Goal: Use online tool/utility: Utilize a website feature to perform a specific function

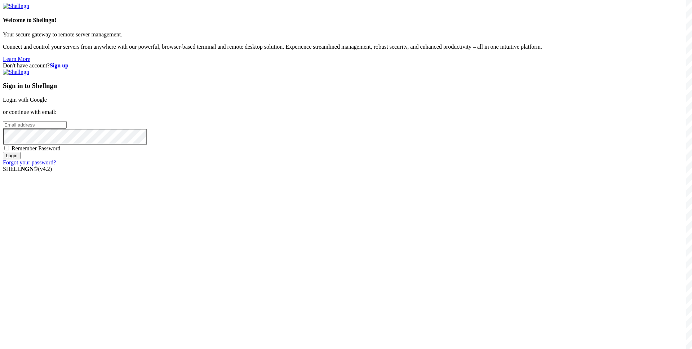
click at [67, 129] on input "email" at bounding box center [35, 125] width 64 height 8
click at [342, 166] on div "Don't have account? Sign up Sign in to Shellngn Login with Google or continue w…" at bounding box center [346, 113] width 686 height 103
click at [67, 129] on input "email" at bounding box center [35, 125] width 64 height 8
type input "s"
type input "[EMAIL_ADDRESS][DOMAIN_NAME]"
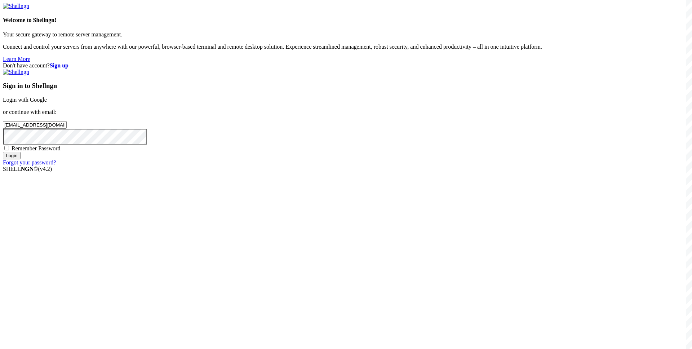
click at [61, 151] on span "Remember Password" at bounding box center [36, 148] width 49 height 6
click at [9, 150] on input "Remember Password" at bounding box center [6, 148] width 5 height 5
checkbox input "true"
click at [21, 159] on input "Login" at bounding box center [12, 156] width 18 height 8
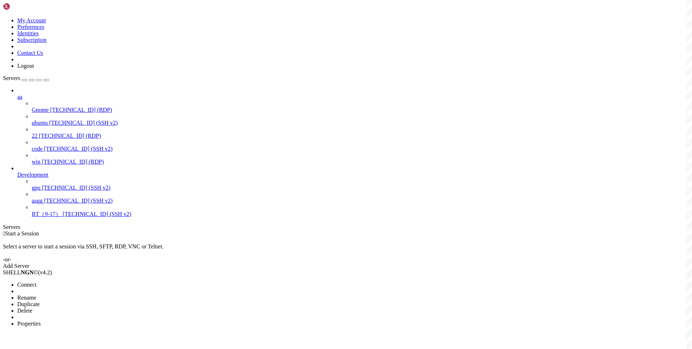
click at [57, 282] on li "Connect" at bounding box center [50, 285] width 66 height 6
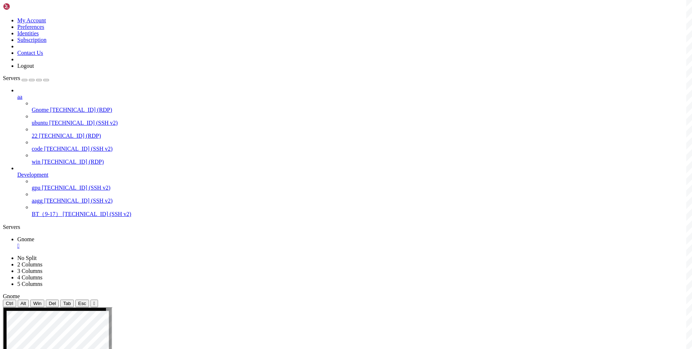
click at [126, 243] on div "" at bounding box center [353, 246] width 672 height 6
